Goal: Information Seeking & Learning: Learn about a topic

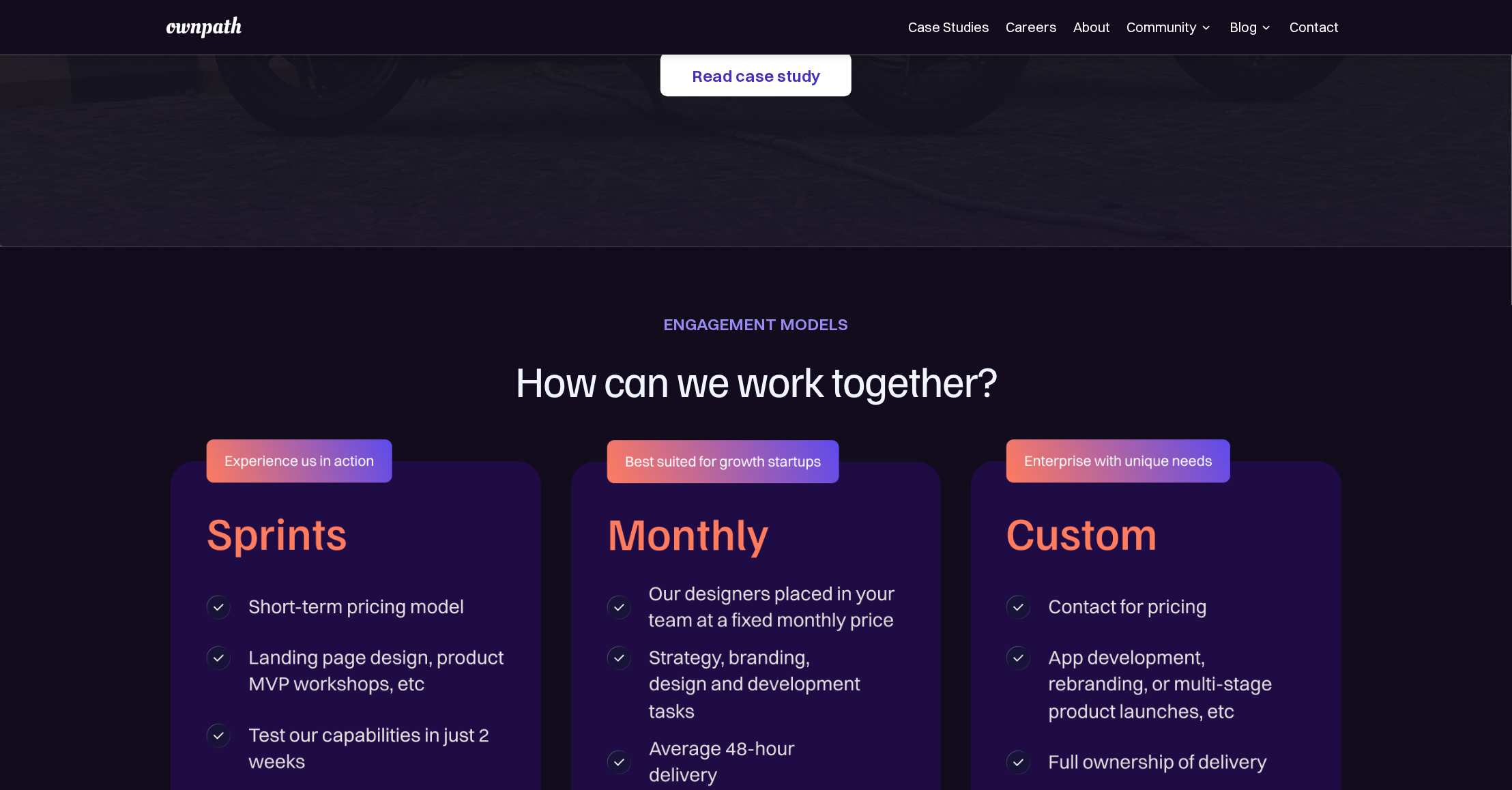
scroll to position [2741, 0]
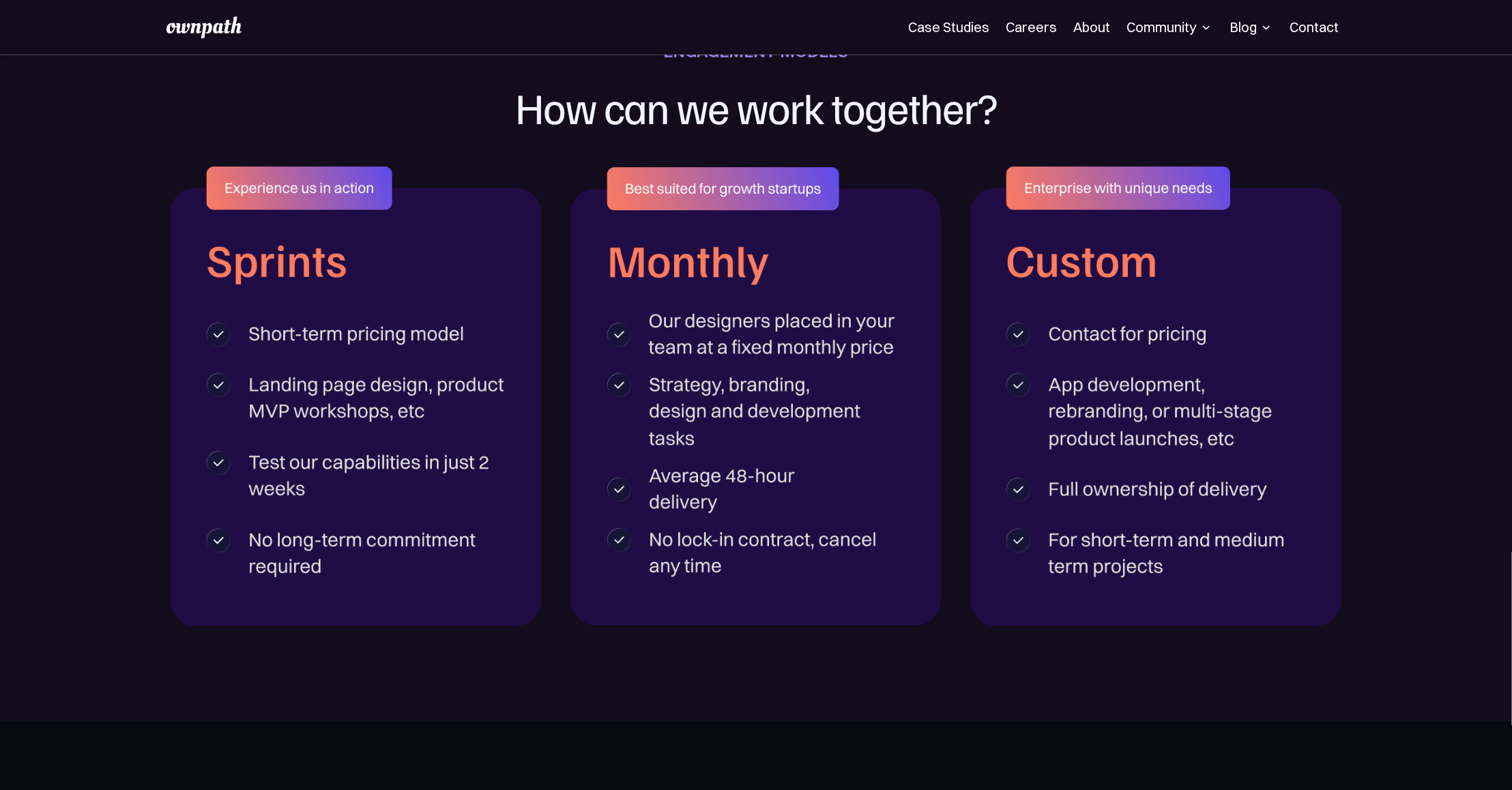
click at [673, 374] on img at bounding box center [756, 395] width 370 height 457
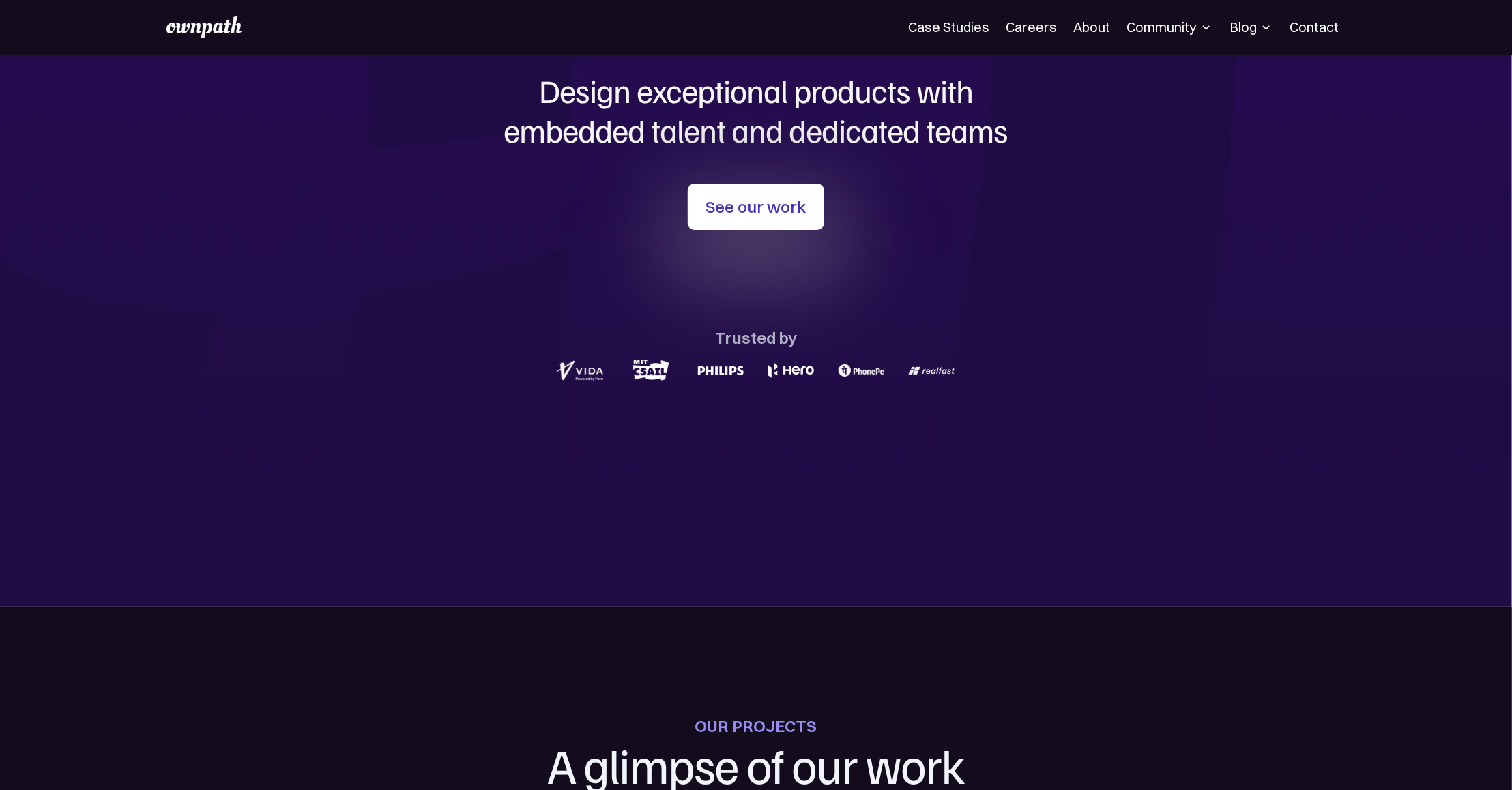
scroll to position [0, 0]
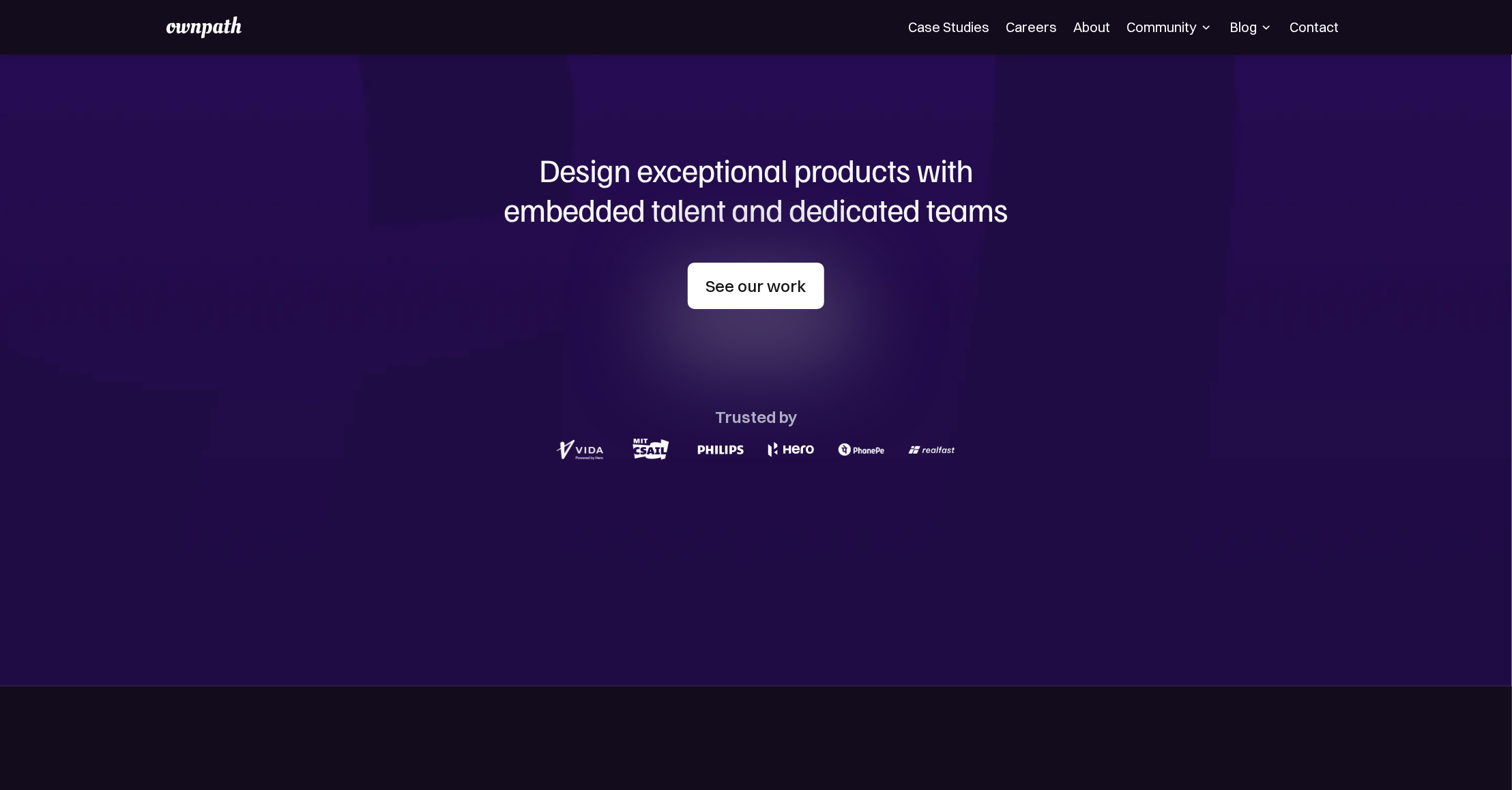
click at [723, 278] on link "See our work" at bounding box center [755, 285] width 136 height 46
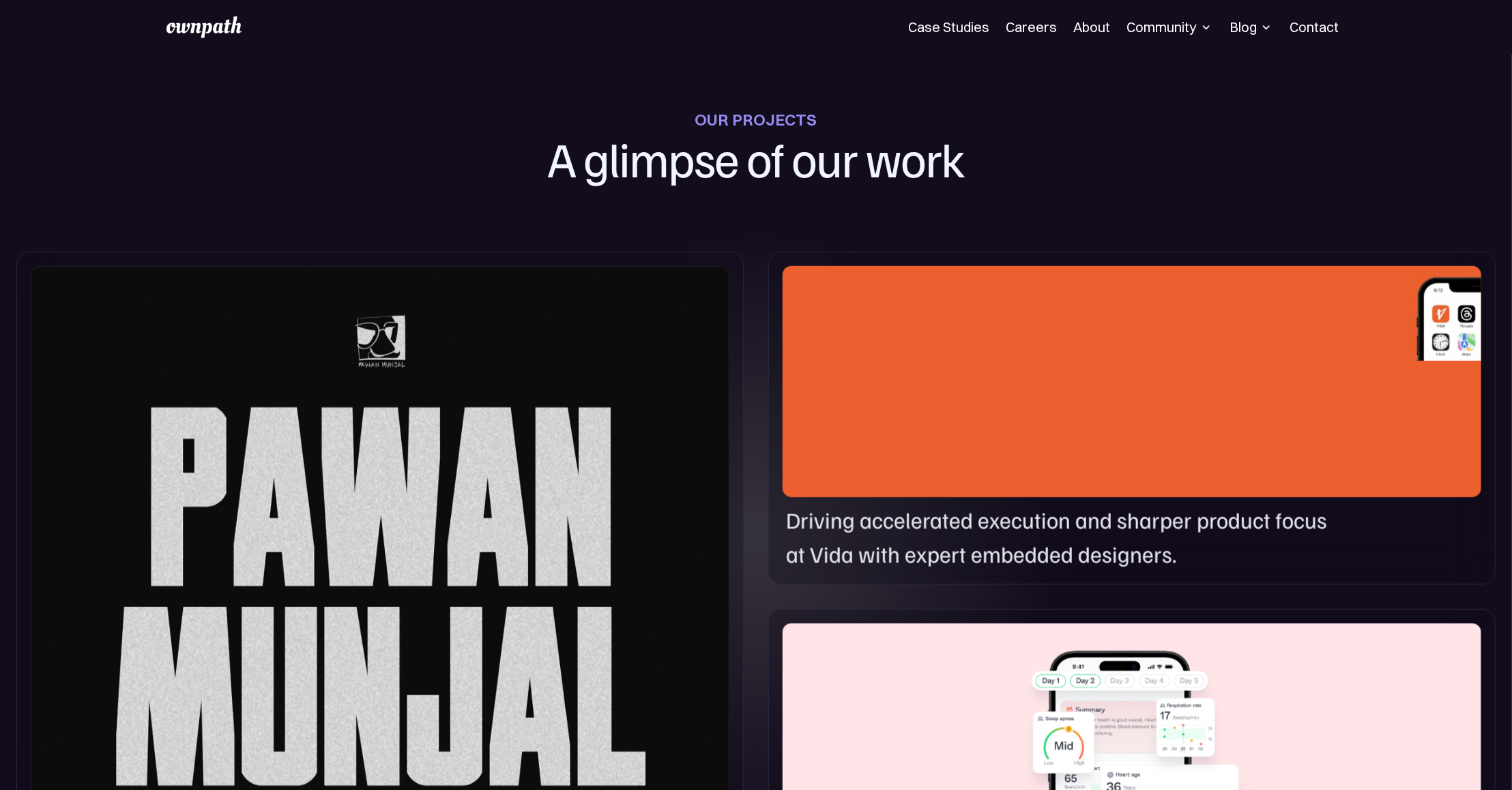
scroll to position [686, 0]
click at [966, 29] on link "Case Studies" at bounding box center [949, 27] width 82 height 16
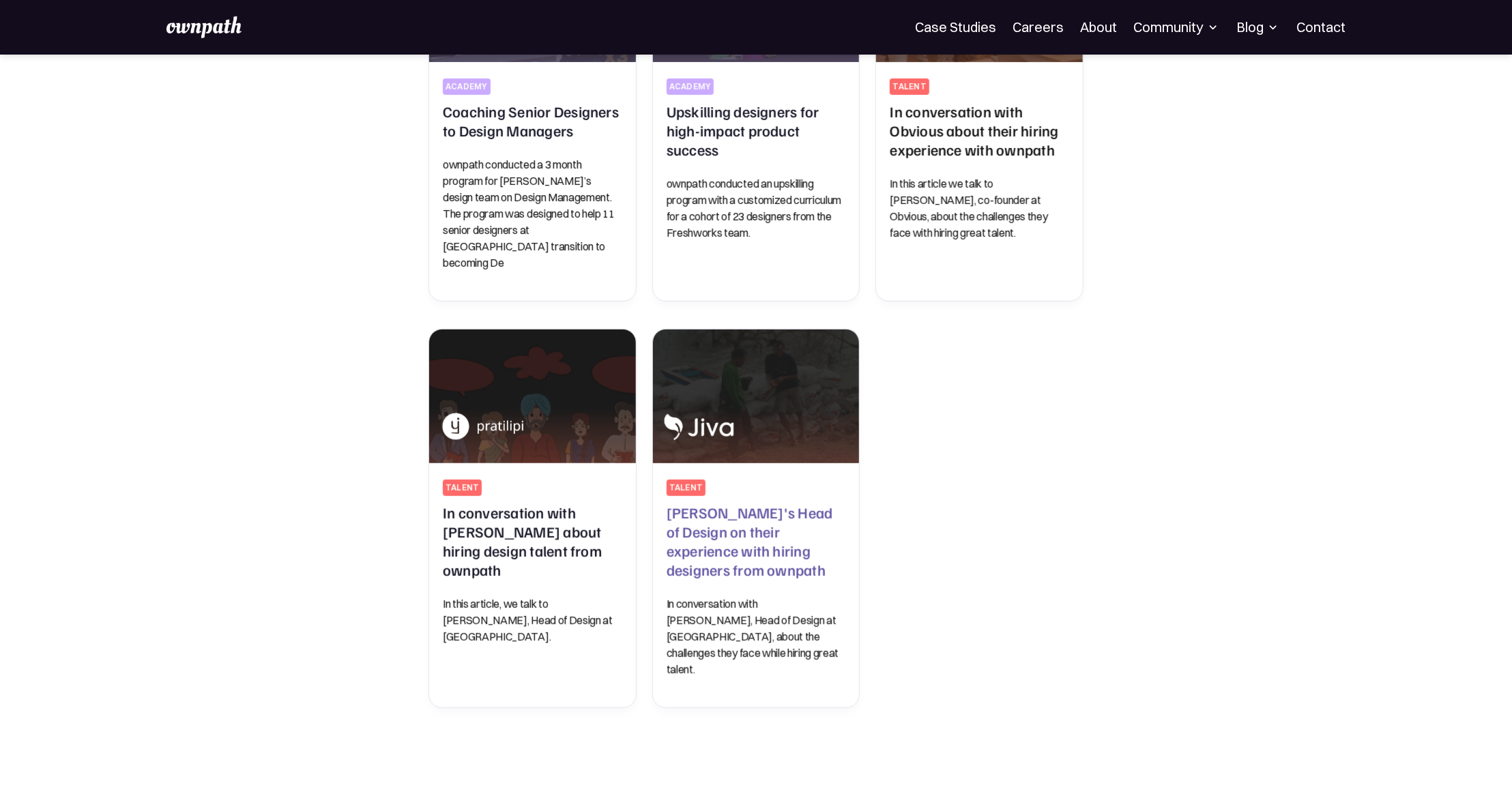
scroll to position [682, 0]
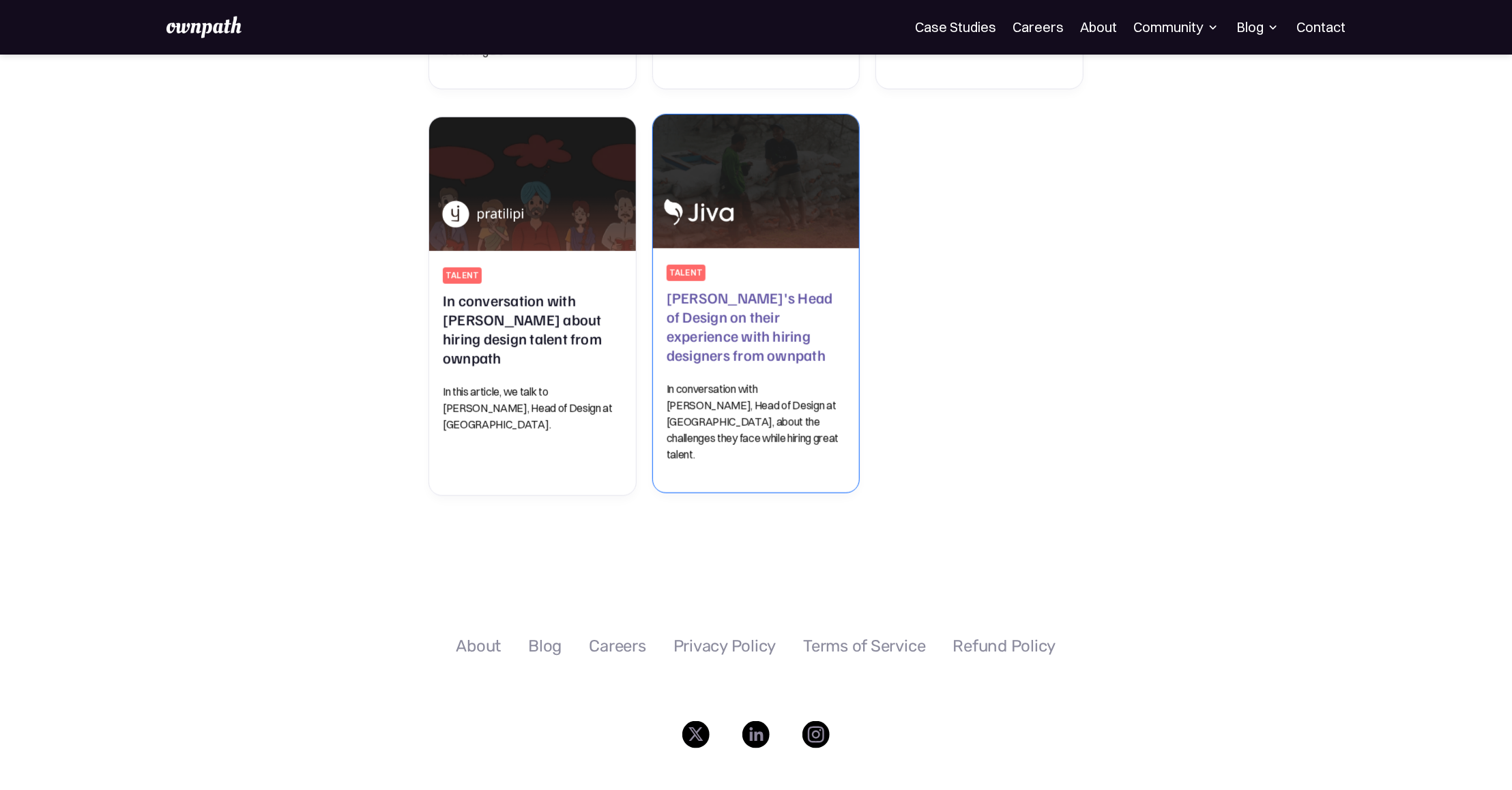
click at [772, 309] on h2 "[PERSON_NAME]'s Head of Design on their experience with hiring designers from o…" at bounding box center [756, 326] width 179 height 77
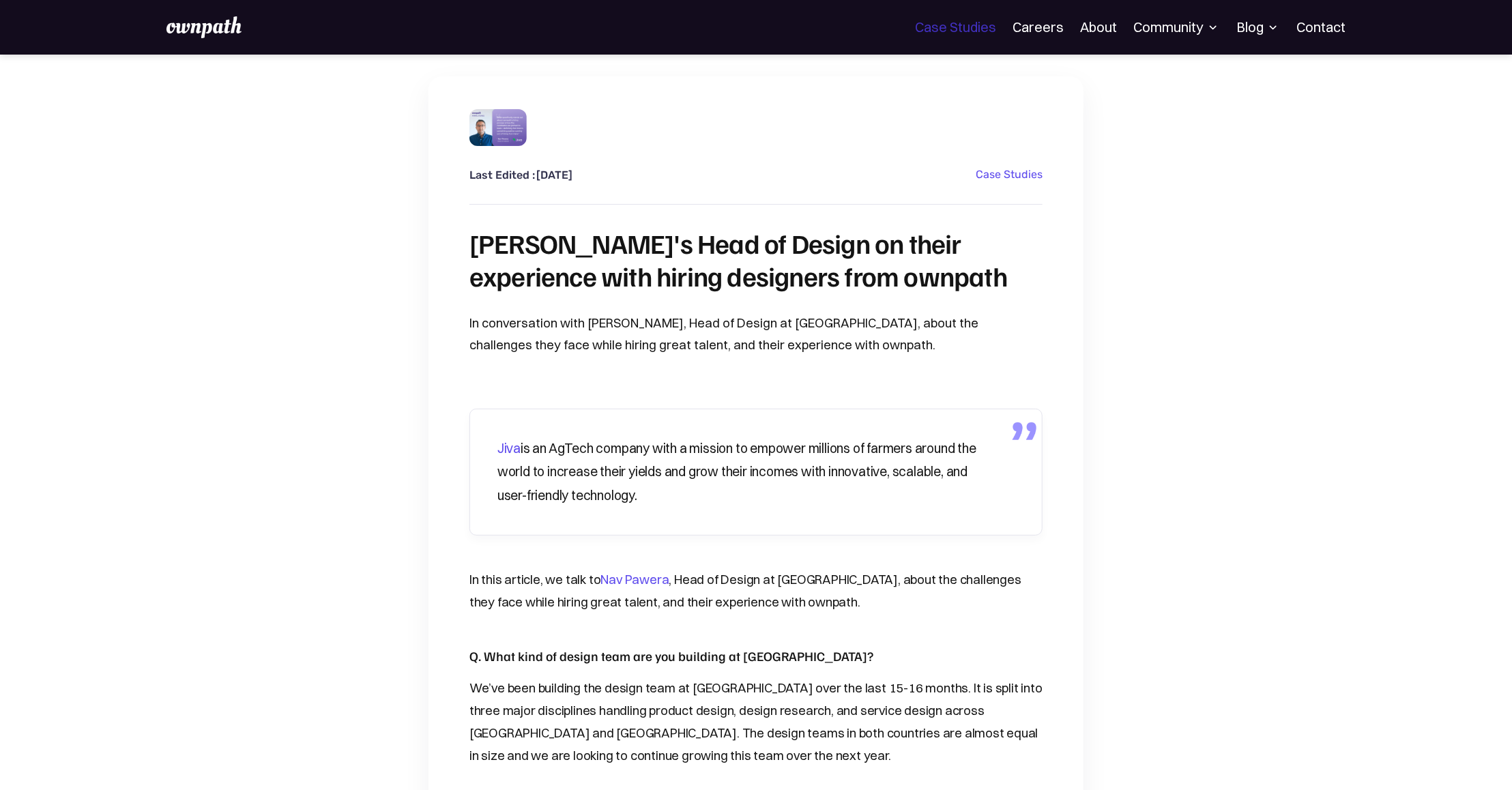
click at [957, 33] on link "Case Studies" at bounding box center [956, 27] width 82 height 16
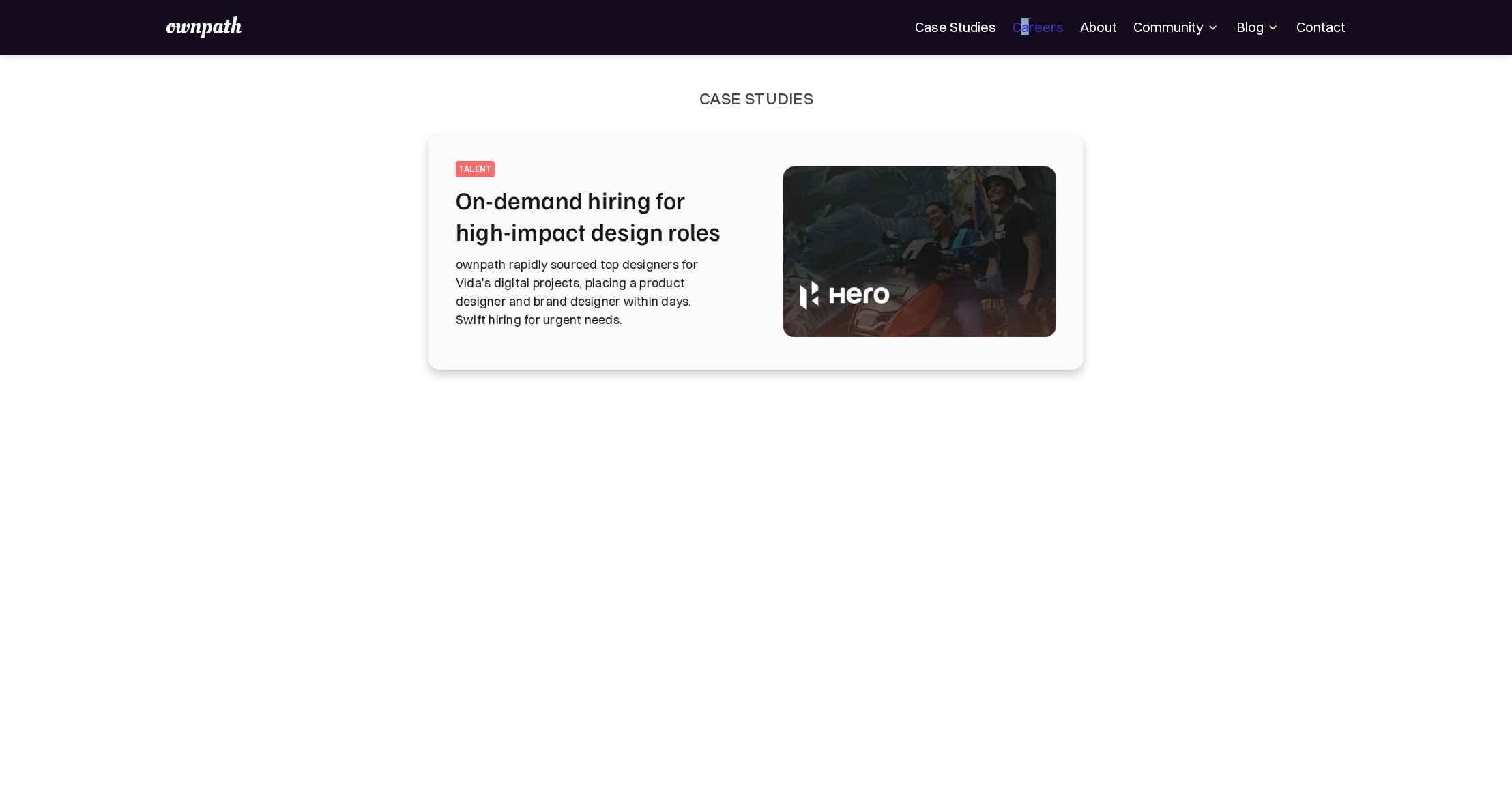
drag, startPoint x: 0, startPoint y: 0, endPoint x: 1028, endPoint y: 23, distance: 1028.3
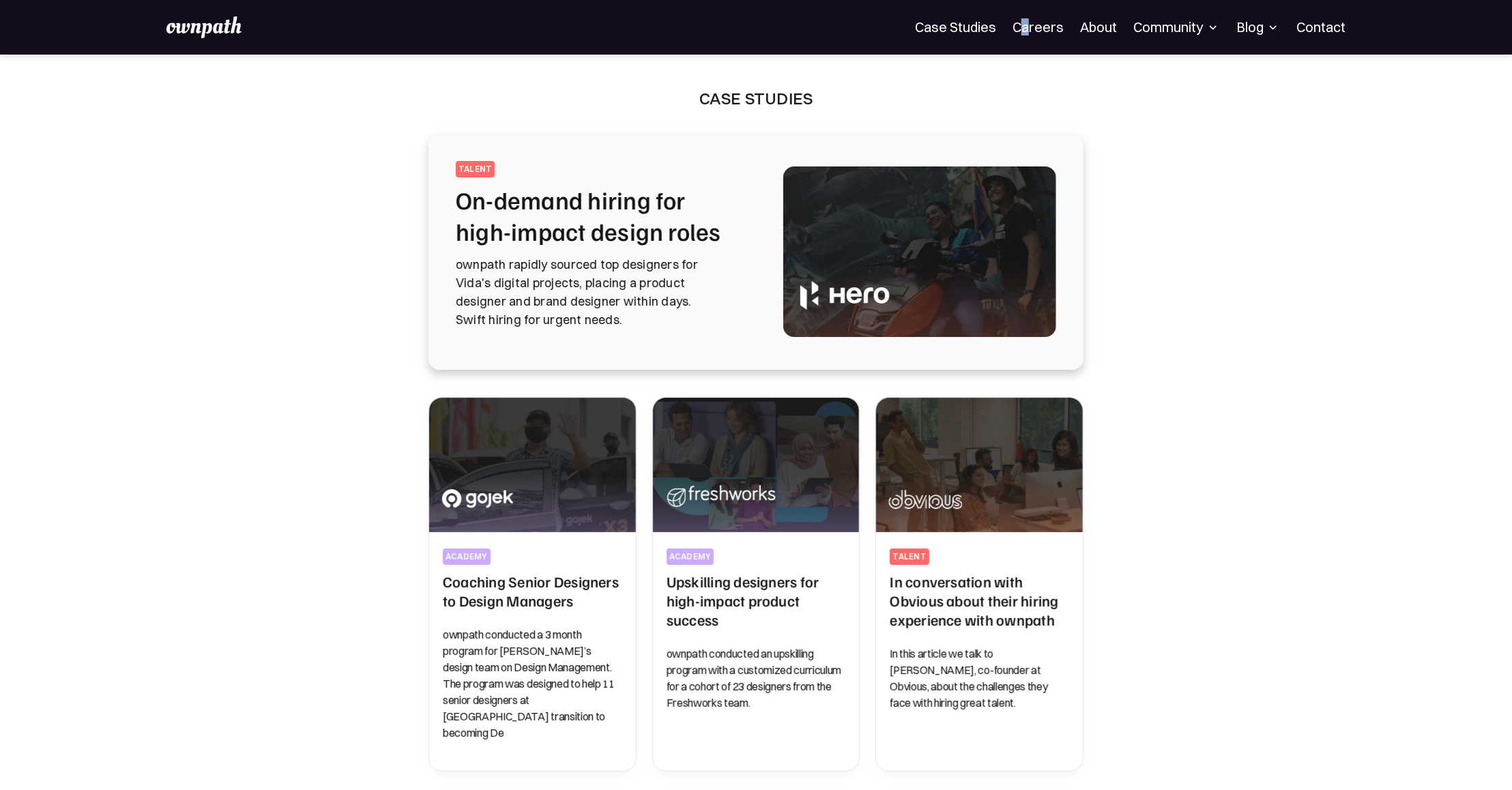
click at [1146, 24] on div "Community" at bounding box center [1177, 27] width 86 height 16
click at [1112, 24] on link "About" at bounding box center [1098, 27] width 37 height 16
